Goal: Transaction & Acquisition: Purchase product/service

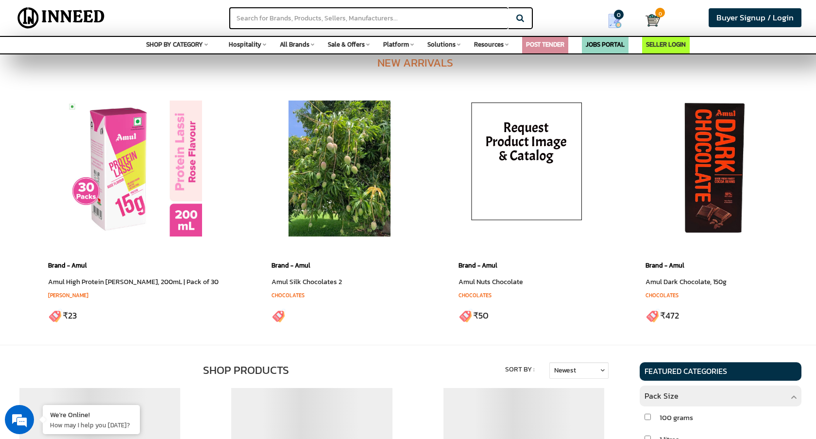
scroll to position [202, 0]
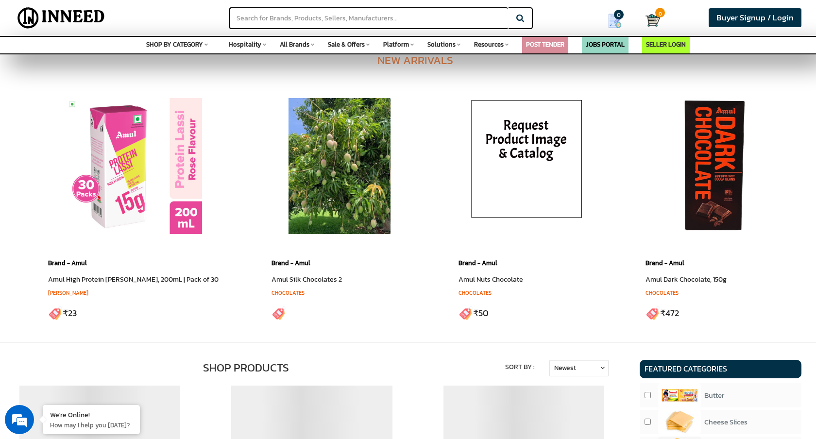
click at [232, 214] on div "Brand - Amul Amul High Protein Rose Lassi, 200mL | Pack of 30 Rose Lassi ₹ 23 C…" at bounding box center [408, 207] width 734 height 242
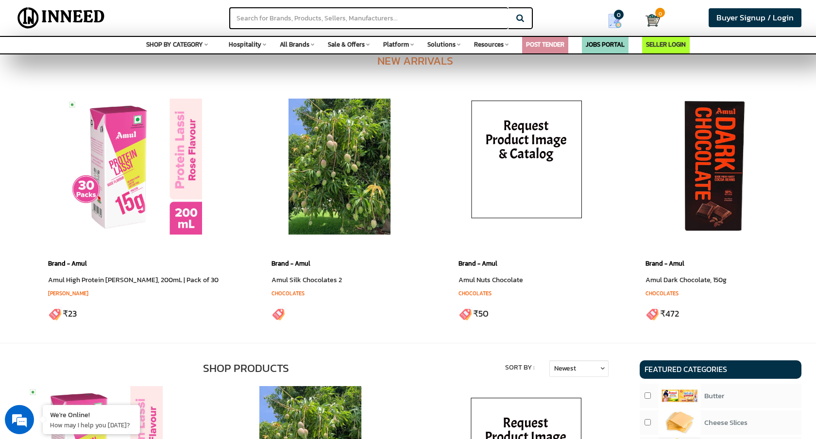
scroll to position [204, 0]
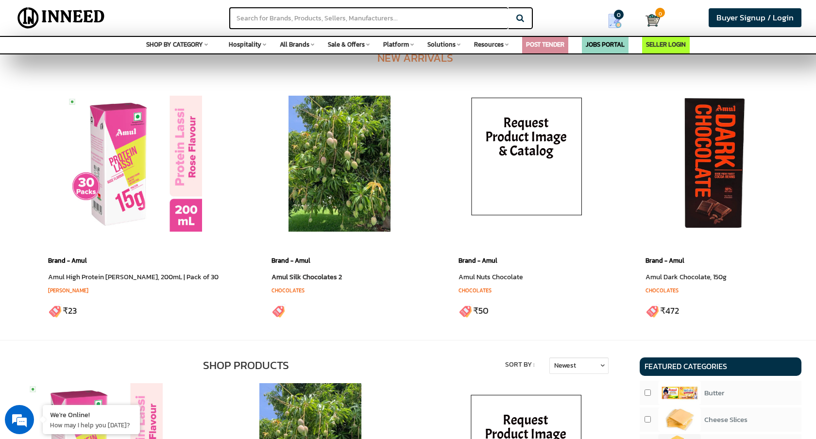
click at [325, 167] on img at bounding box center [339, 164] width 136 height 136
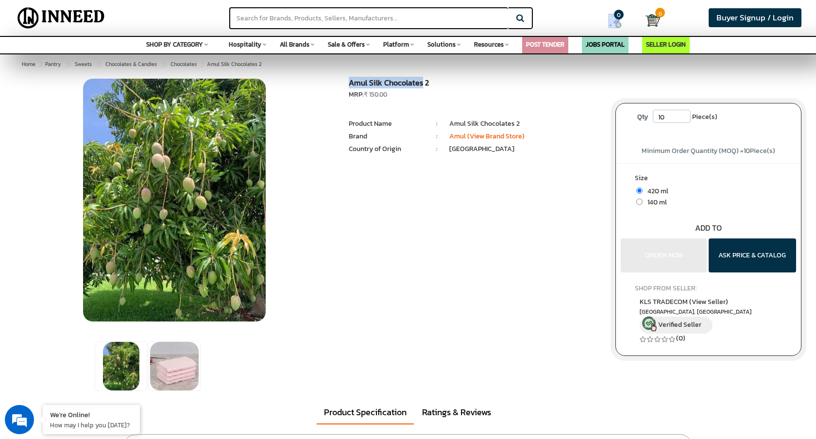
drag, startPoint x: 348, startPoint y: 84, endPoint x: 420, endPoint y: 83, distance: 71.9
click at [420, 83] on h1 "Amul Silk Chocolates 2" at bounding box center [475, 84] width 252 height 11
click at [394, 81] on h1 "Amul Silk Chocolates 2" at bounding box center [475, 84] width 252 height 11
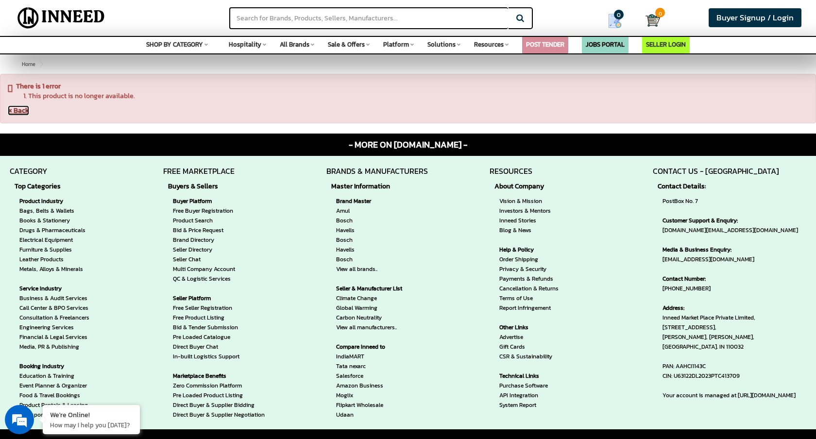
click at [20, 112] on link "« Back" at bounding box center [18, 110] width 21 height 10
